Goal: Navigation & Orientation: Find specific page/section

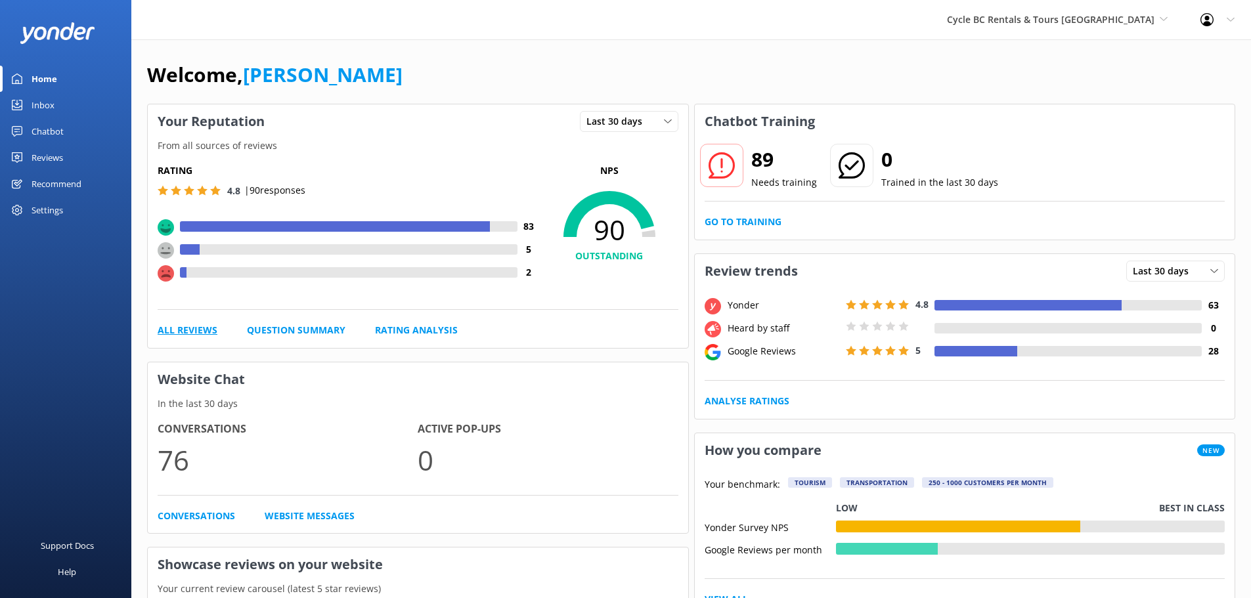
click at [191, 334] on link "All Reviews" at bounding box center [188, 330] width 60 height 14
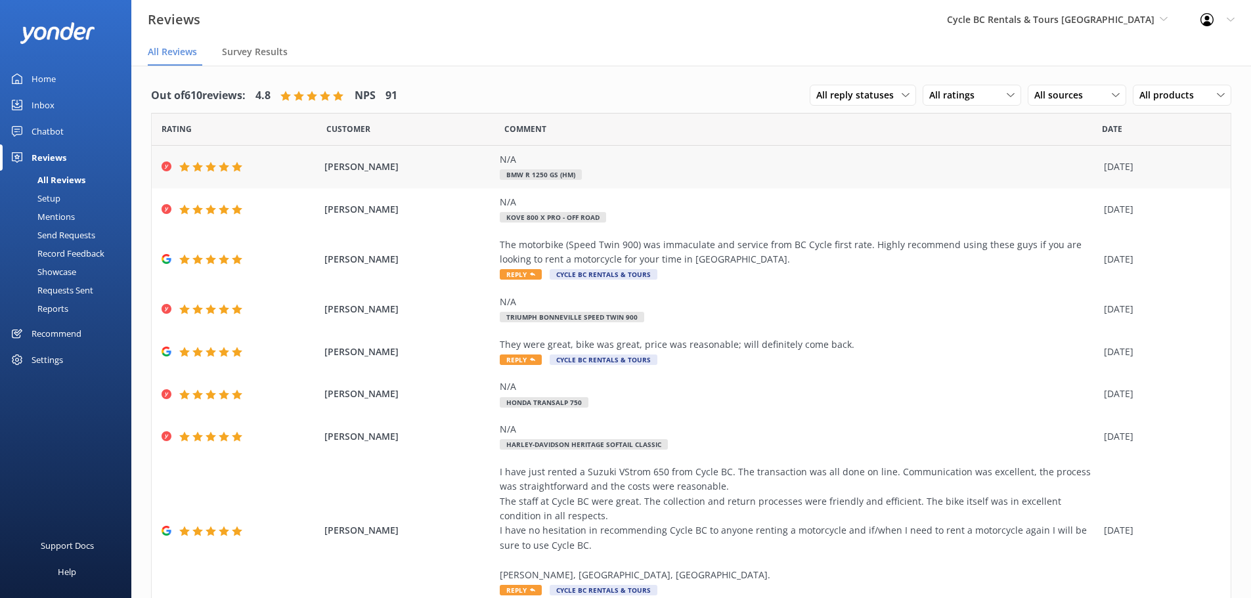
scroll to position [134, 0]
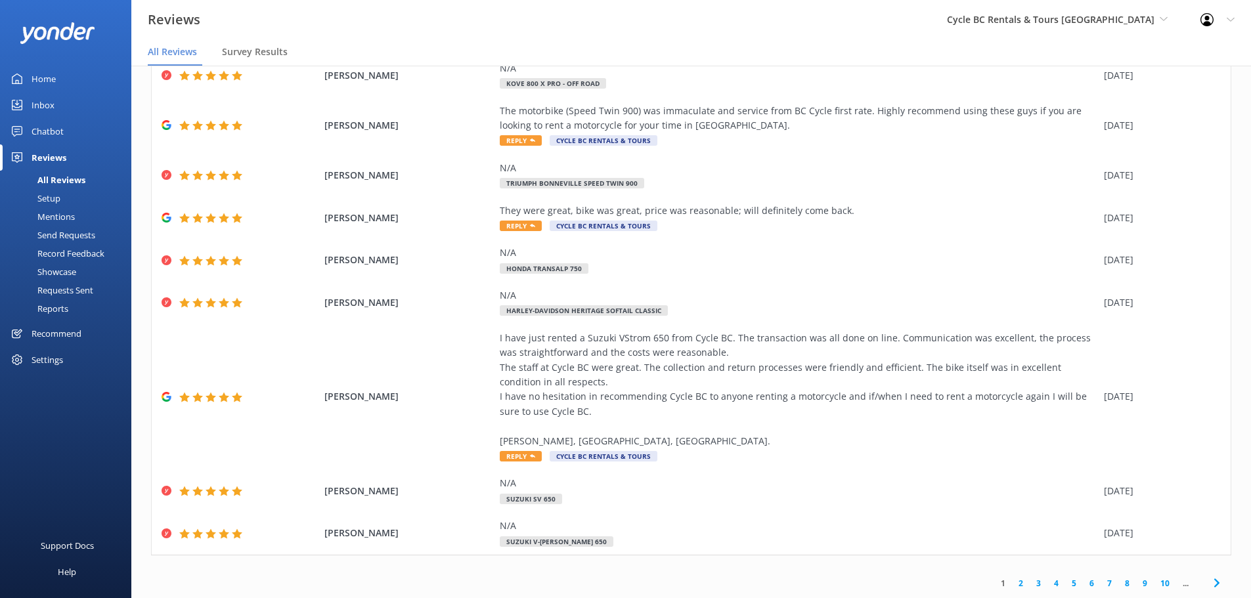
click at [57, 79] on link "Home" at bounding box center [65, 79] width 131 height 26
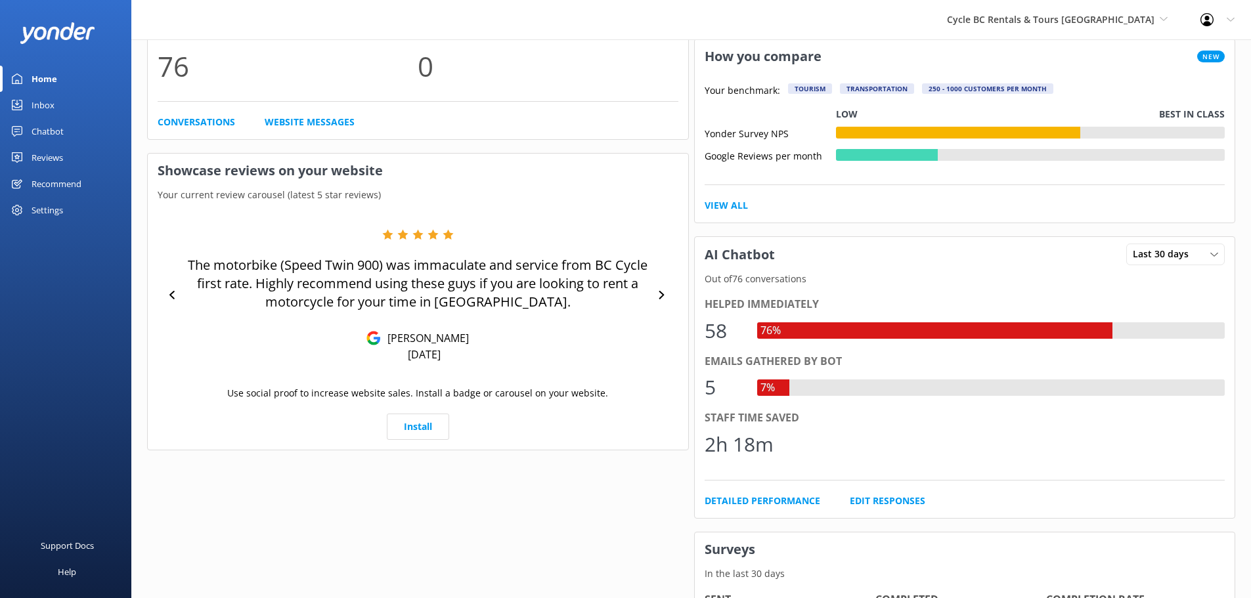
scroll to position [498, 0]
